Goal: Information Seeking & Learning: Learn about a topic

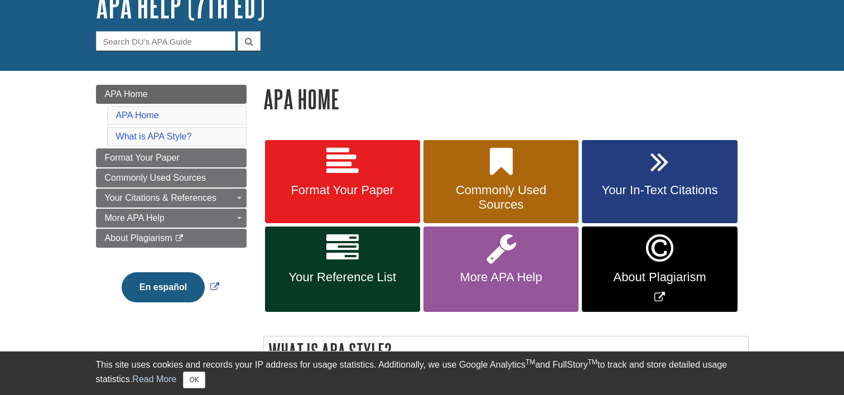
scroll to position [83, 0]
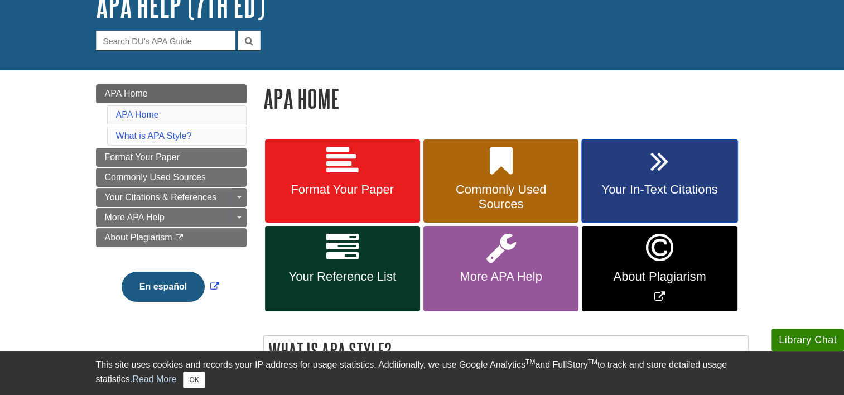
click at [625, 182] on link "Your In-Text Citations" at bounding box center [659, 181] width 155 height 84
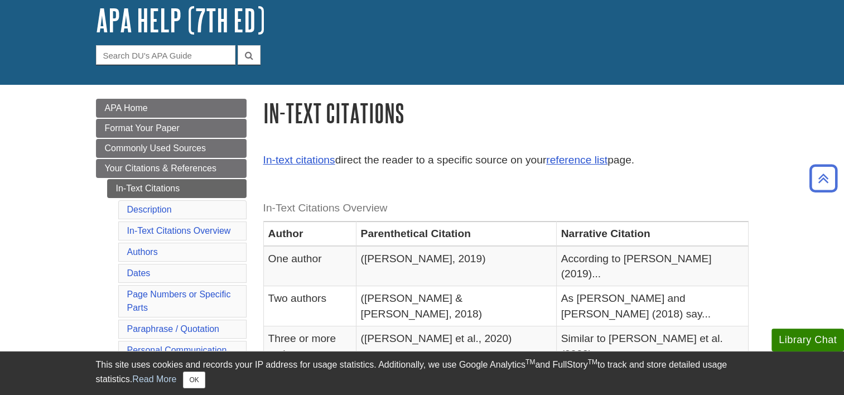
scroll to position [64, 0]
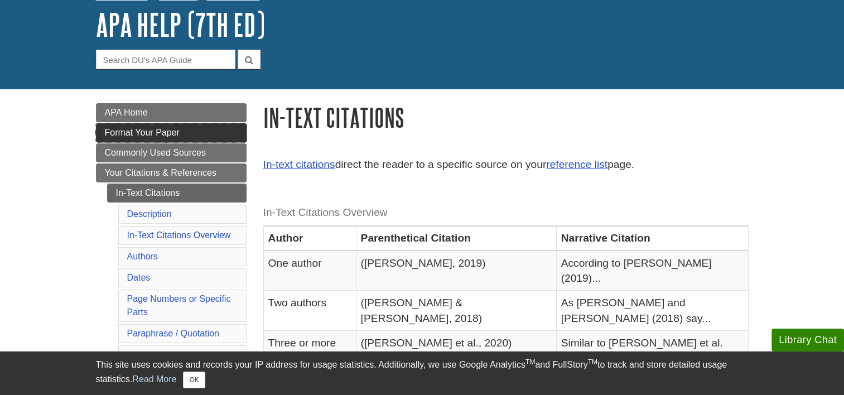
click at [142, 135] on span "Format Your Paper" at bounding box center [142, 132] width 75 height 9
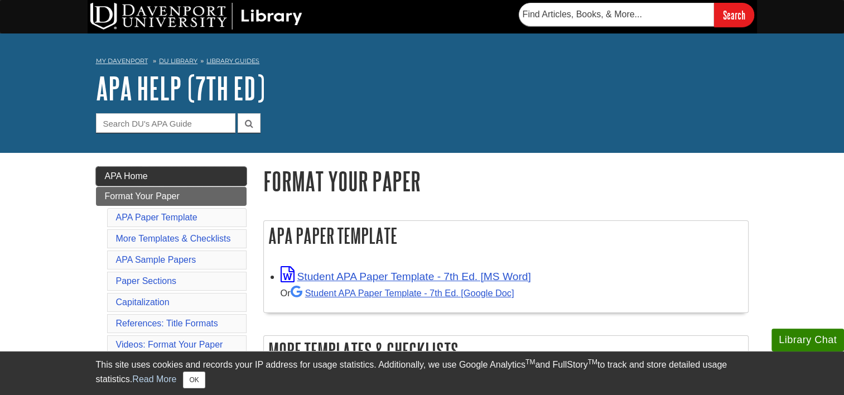
click at [139, 172] on span "APA Home" at bounding box center [126, 175] width 43 height 9
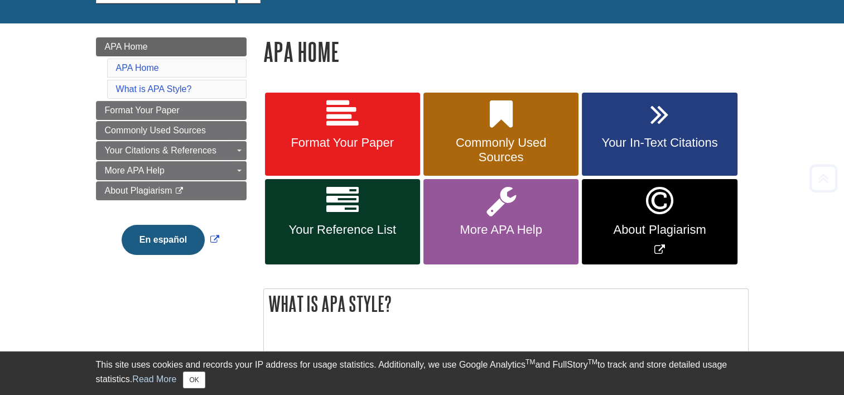
scroll to position [131, 0]
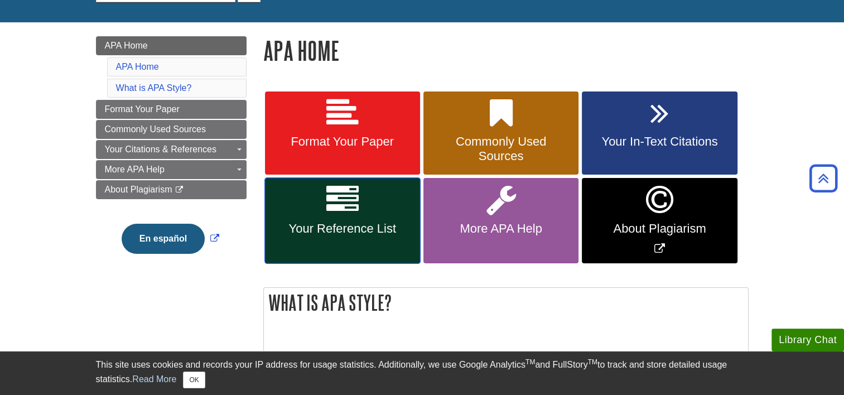
click at [370, 234] on span "Your Reference List" at bounding box center [342, 228] width 138 height 15
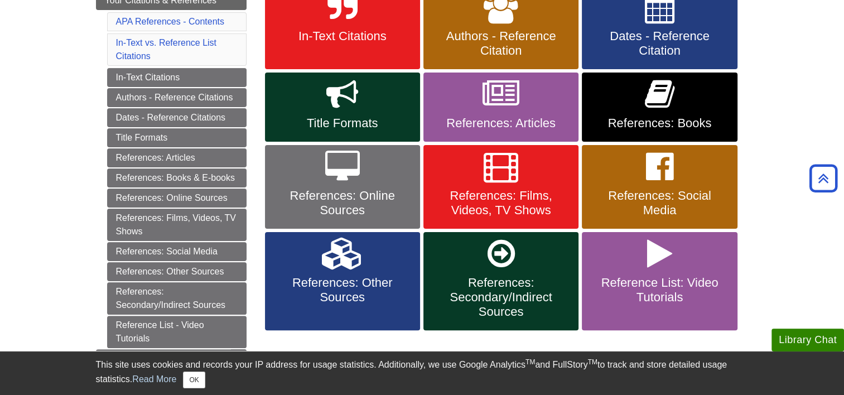
scroll to position [237, 0]
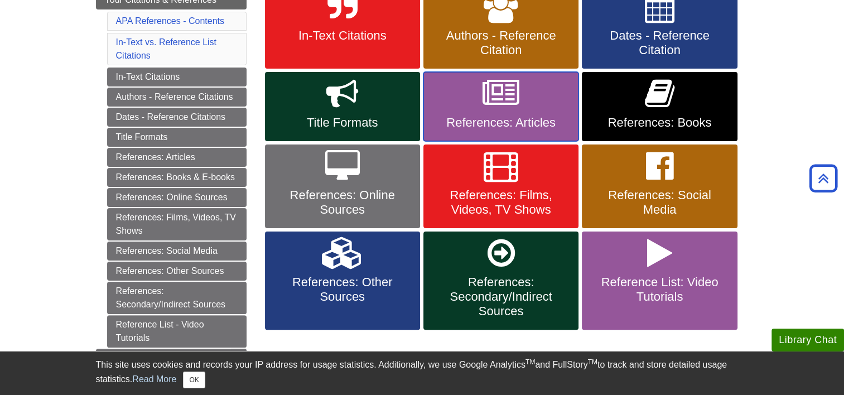
click at [489, 112] on link "References: Articles" at bounding box center [500, 106] width 155 height 69
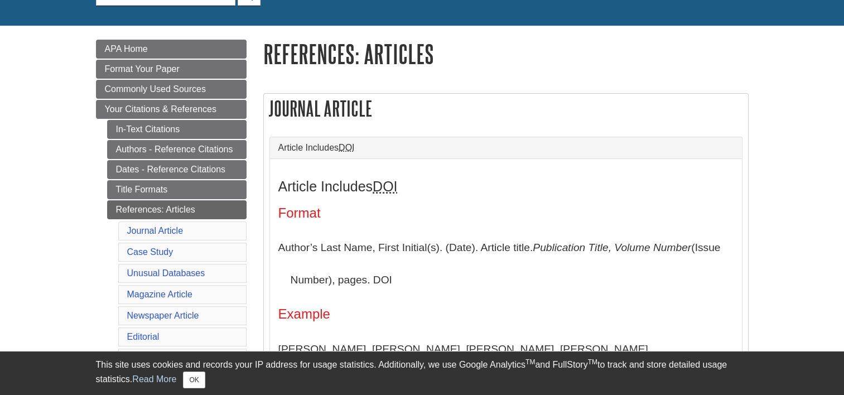
scroll to position [129, 0]
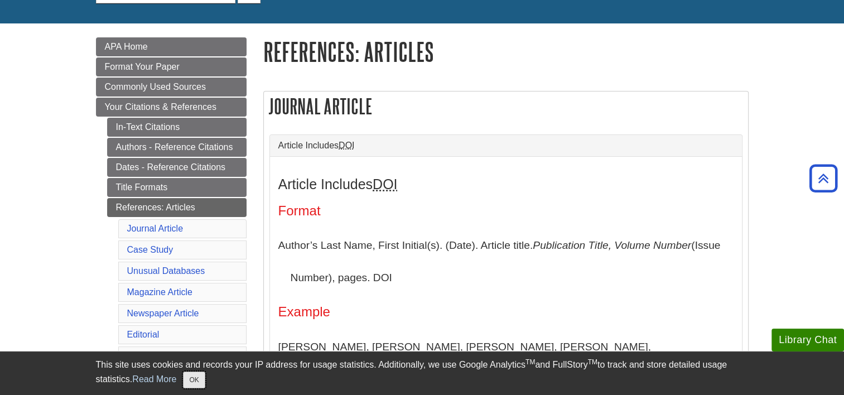
click at [192, 378] on button "OK" at bounding box center [194, 380] width 22 height 17
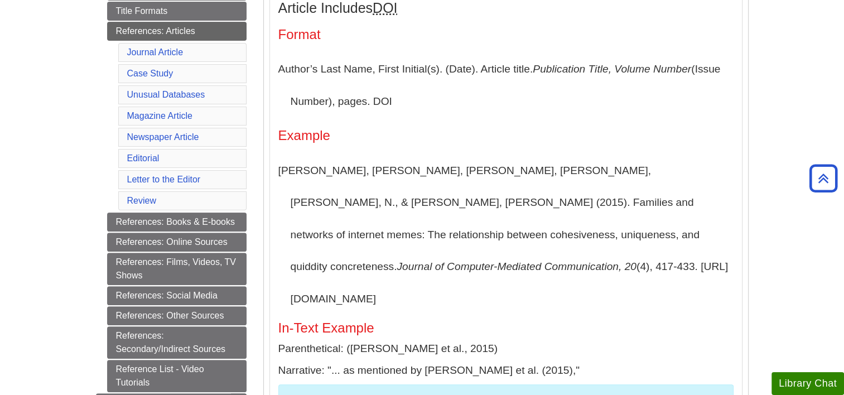
scroll to position [306, 0]
click at [189, 241] on link "References: Online Sources" at bounding box center [176, 242] width 139 height 19
